Goal: Information Seeking & Learning: Learn about a topic

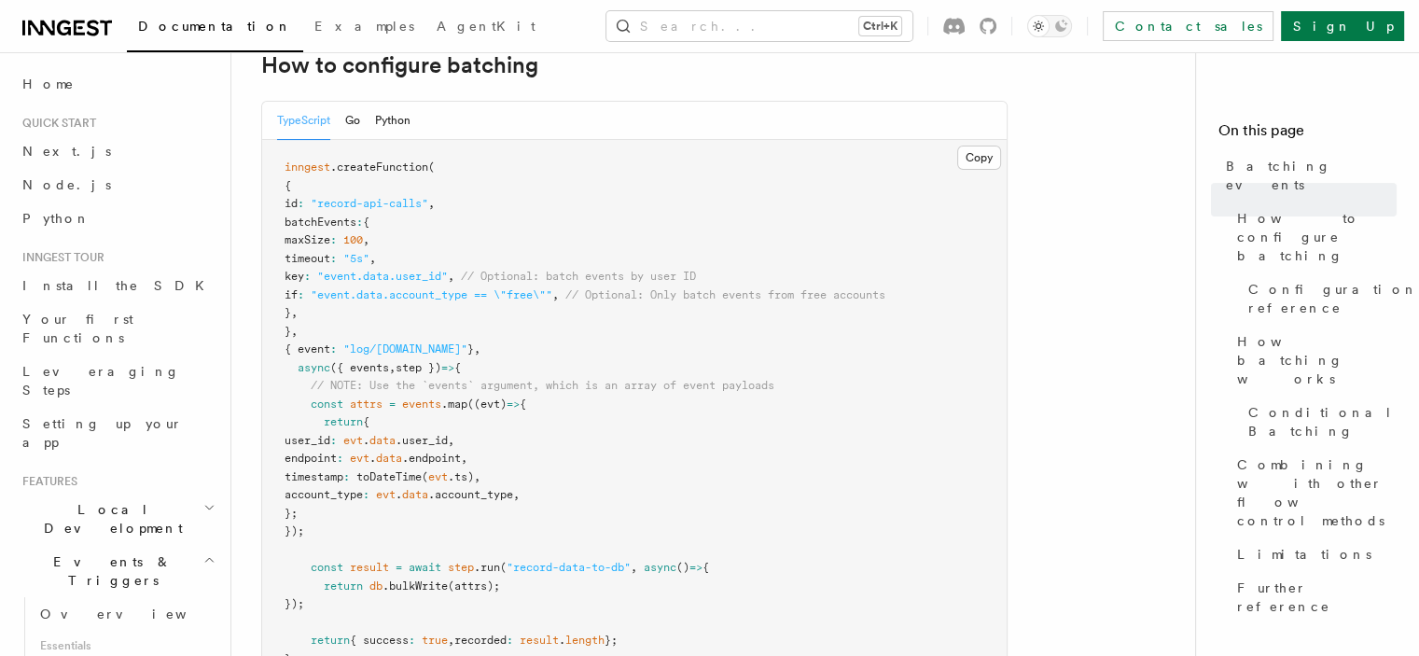
scroll to position [466, 0]
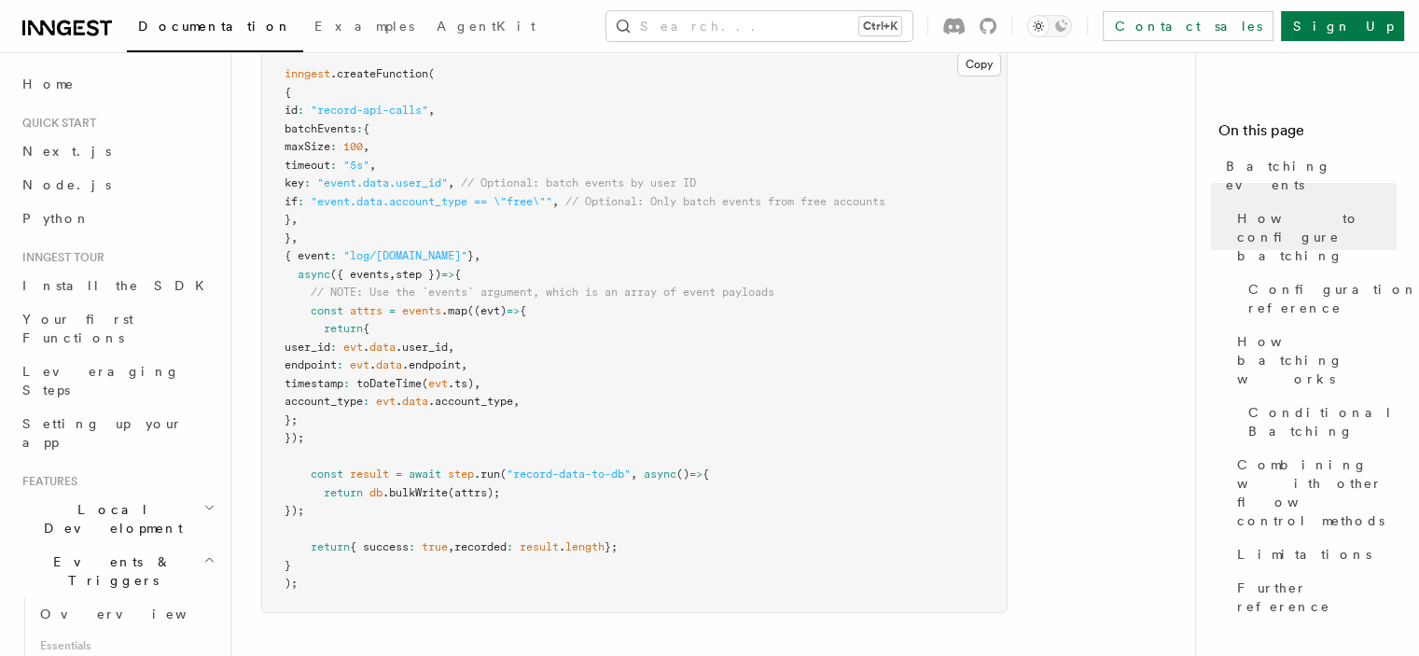
drag, startPoint x: 601, startPoint y: 283, endPoint x: 456, endPoint y: 253, distance: 147.6
click at [467, 253] on span "}" at bounding box center [470, 255] width 7 height 13
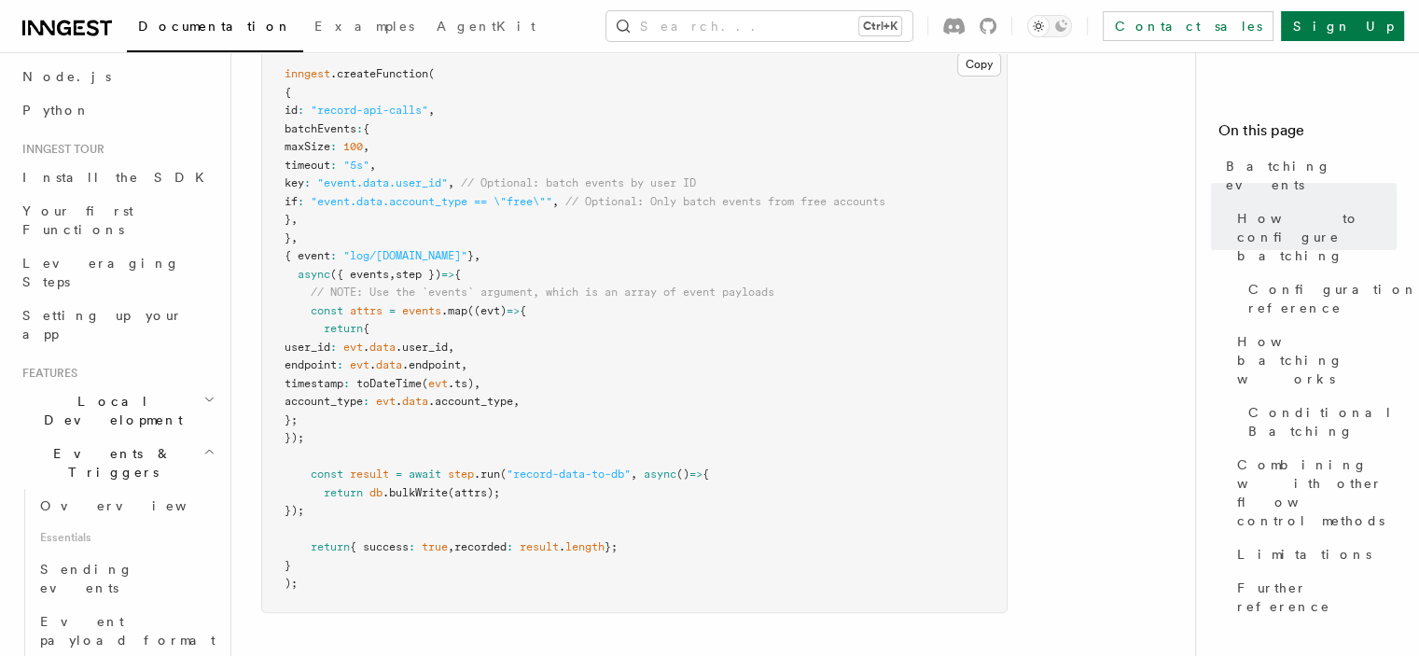
scroll to position [187, 0]
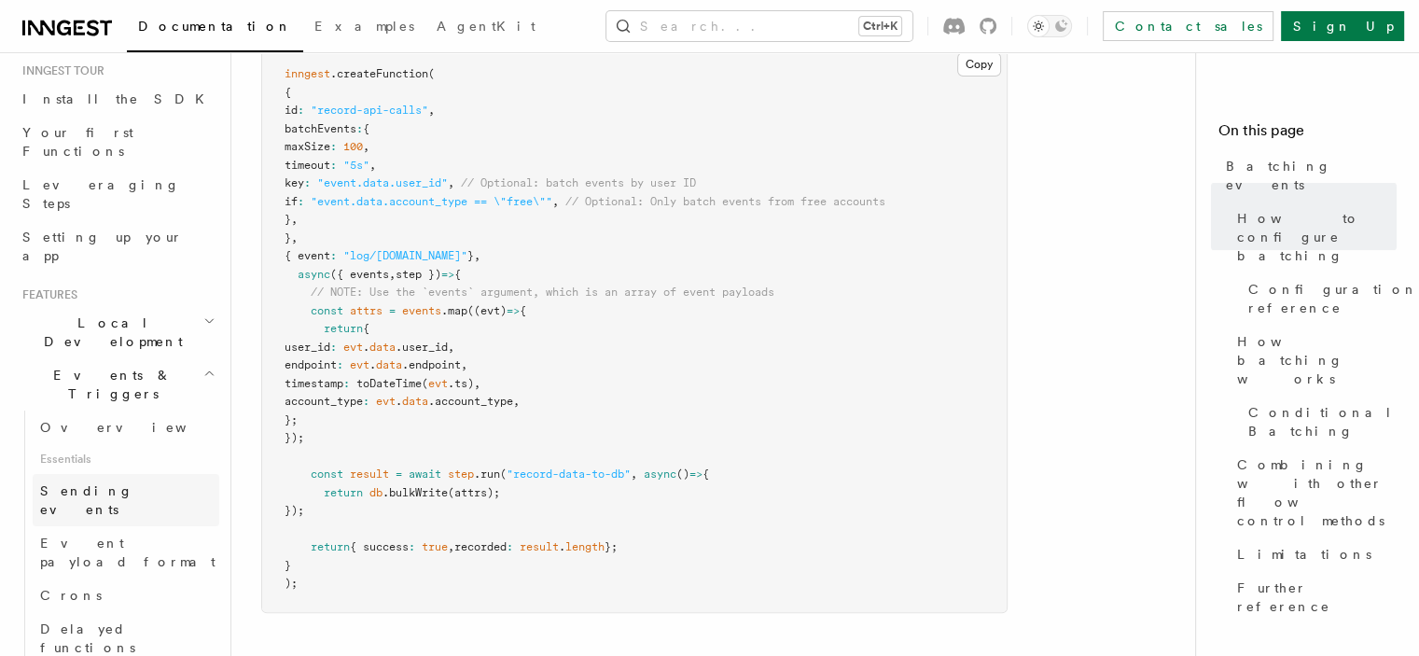
click at [104, 483] on span "Sending events" at bounding box center [86, 500] width 93 height 34
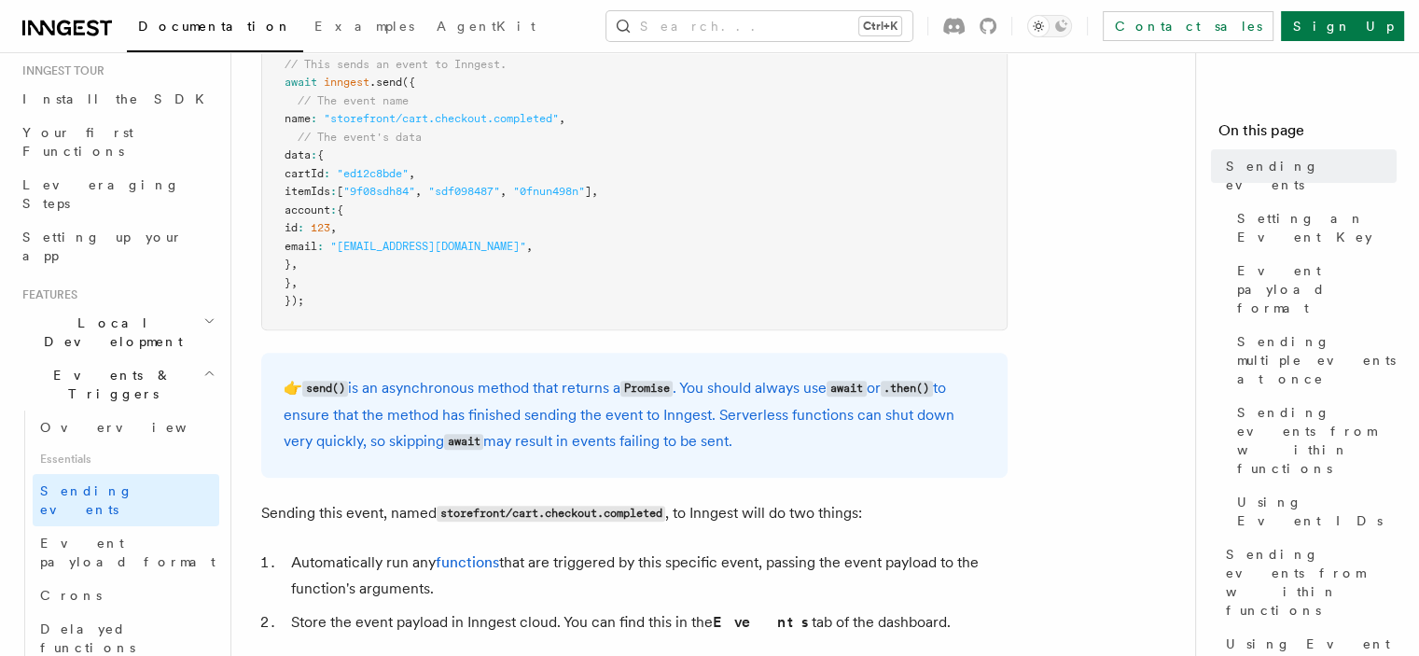
scroll to position [1026, 0]
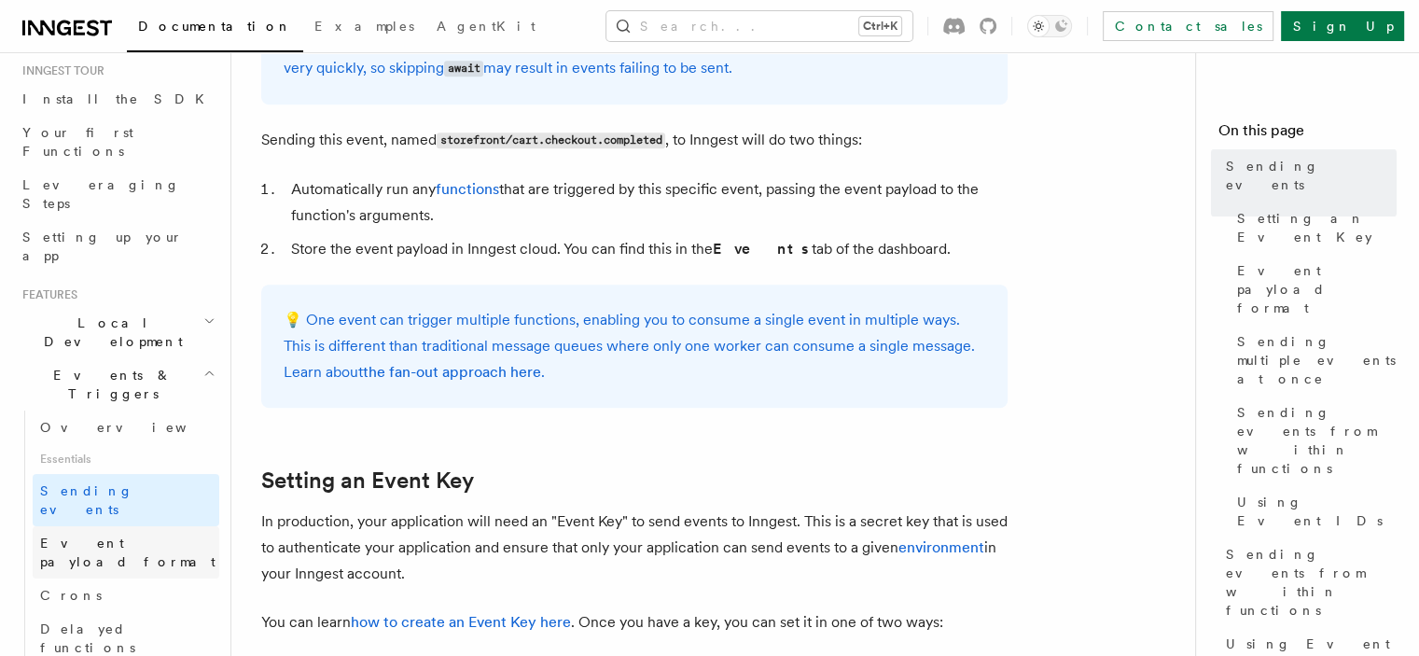
click at [115, 535] on span "Event payload format" at bounding box center [127, 552] width 175 height 34
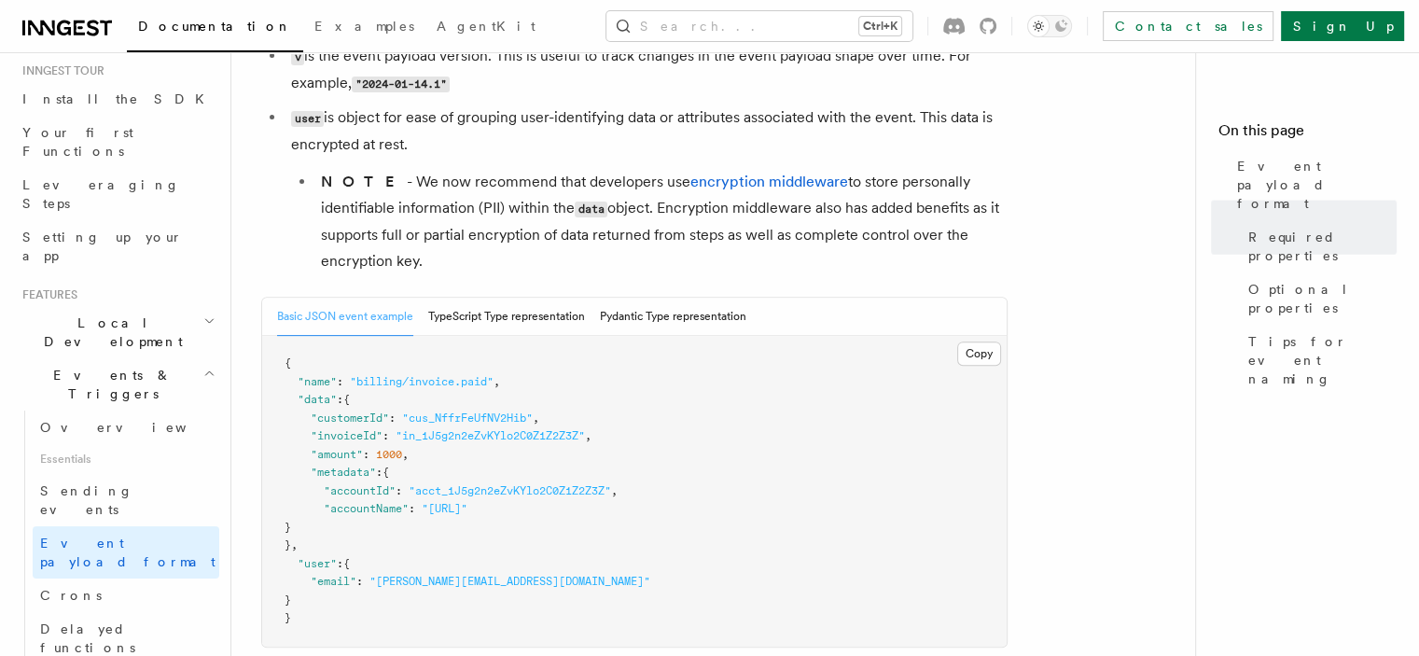
scroll to position [653, 0]
